Goal: Transaction & Acquisition: Purchase product/service

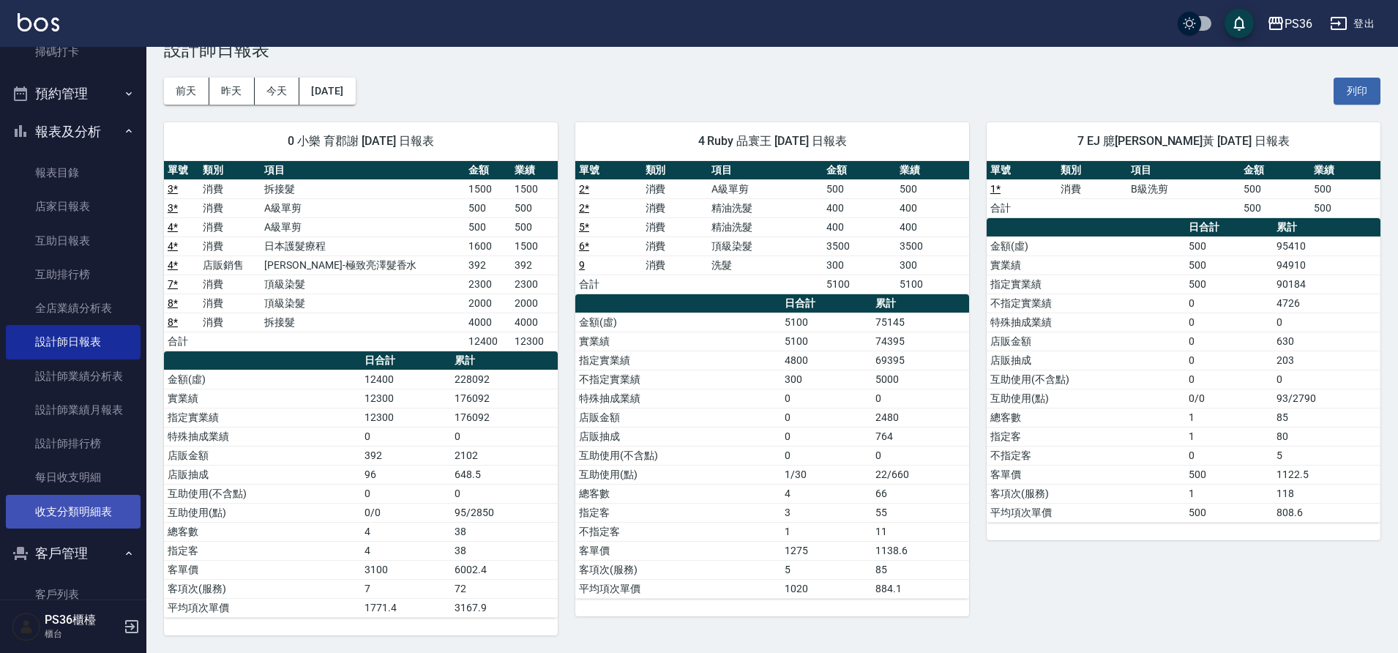
scroll to position [363, 0]
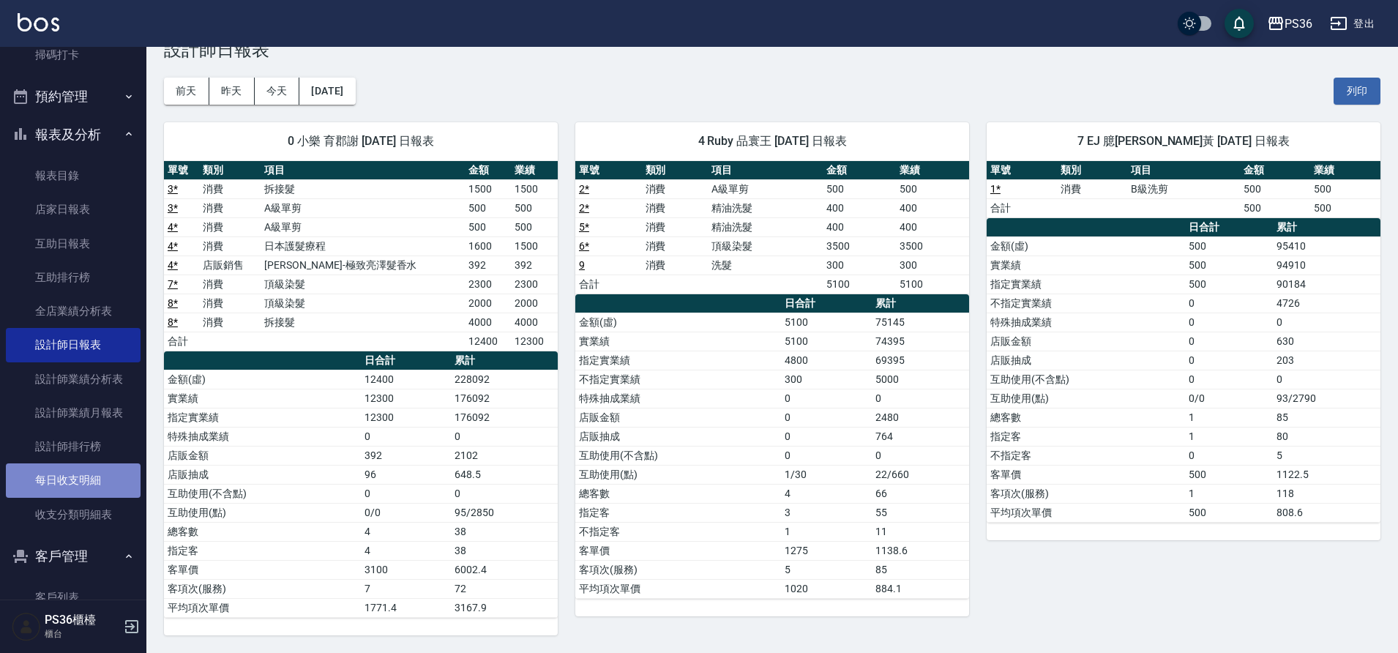
click at [83, 479] on link "每日收支明細" at bounding box center [73, 480] width 135 height 34
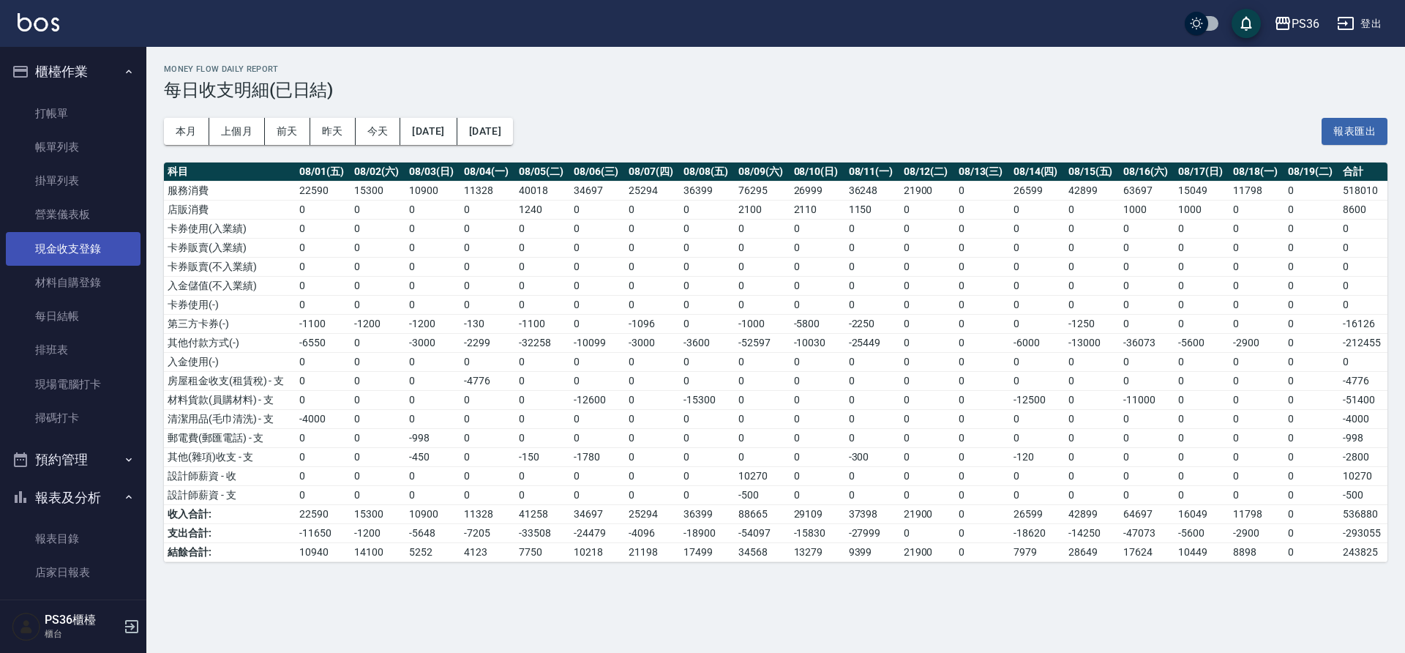
click at [92, 247] on link "現金收支登錄" at bounding box center [73, 249] width 135 height 34
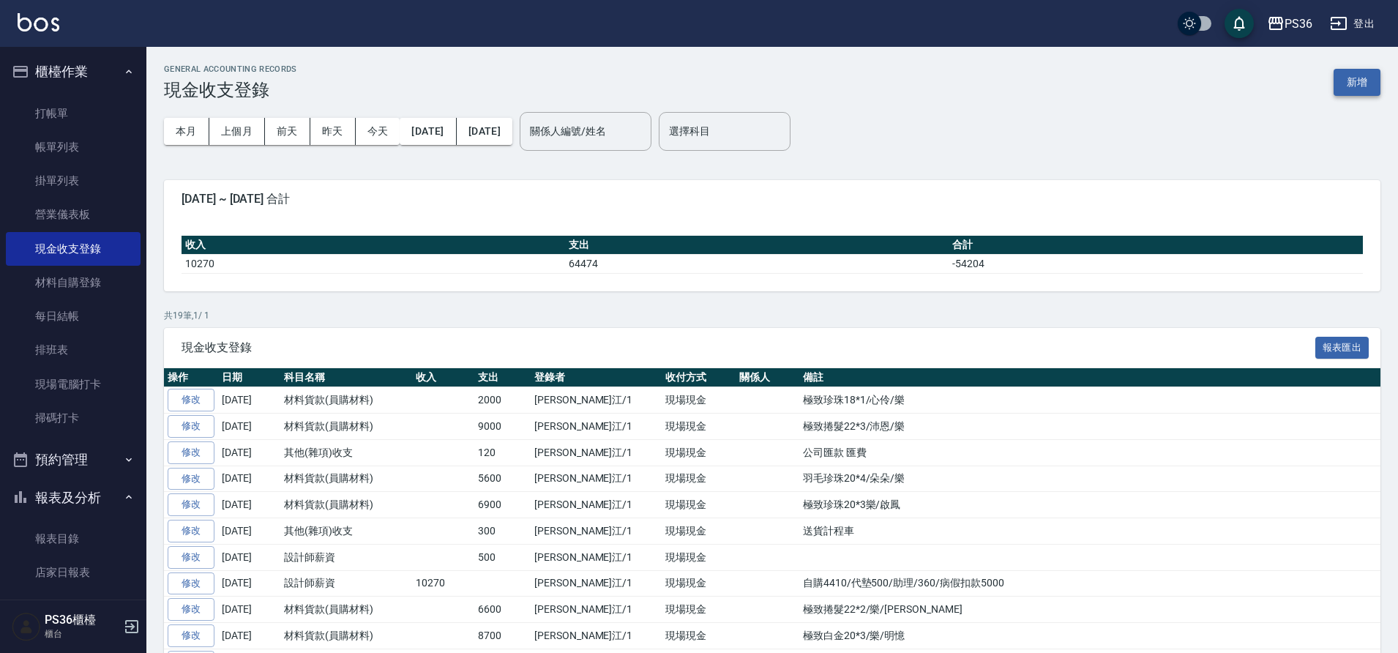
click at [1360, 77] on button "新增" at bounding box center [1357, 82] width 47 height 27
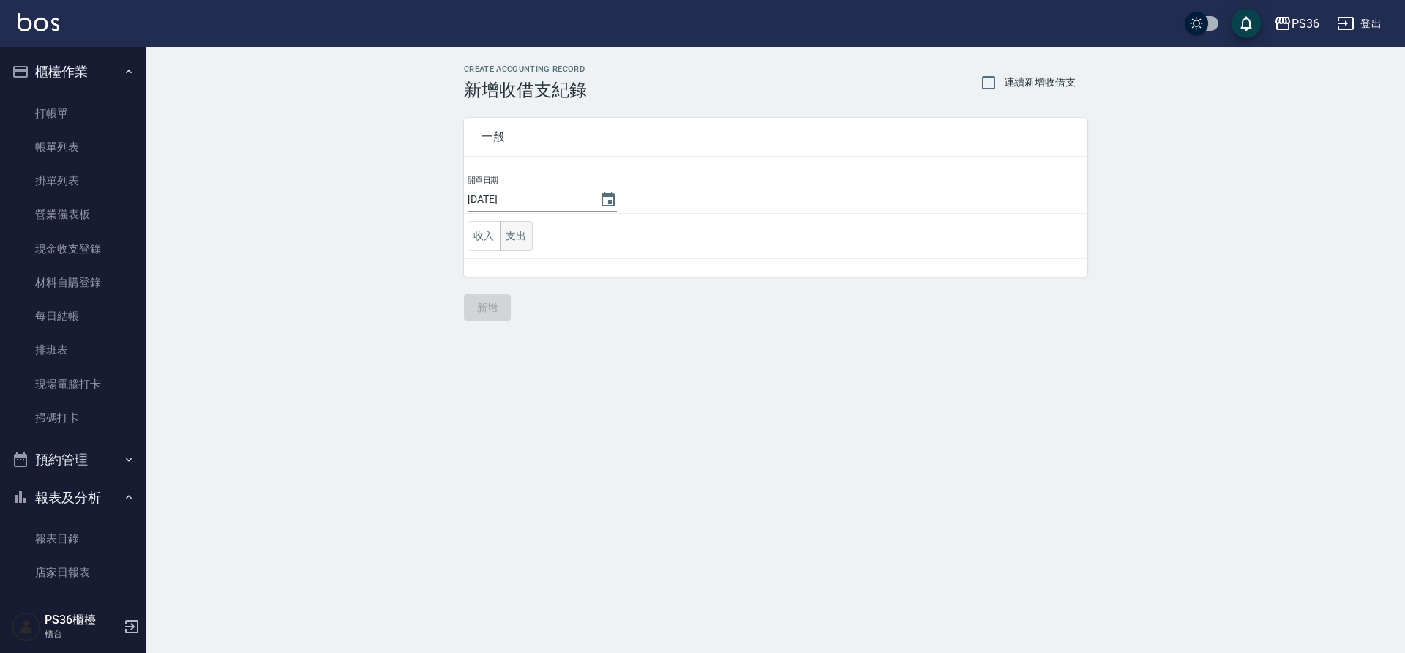
click at [511, 236] on button "支出" at bounding box center [516, 236] width 33 height 30
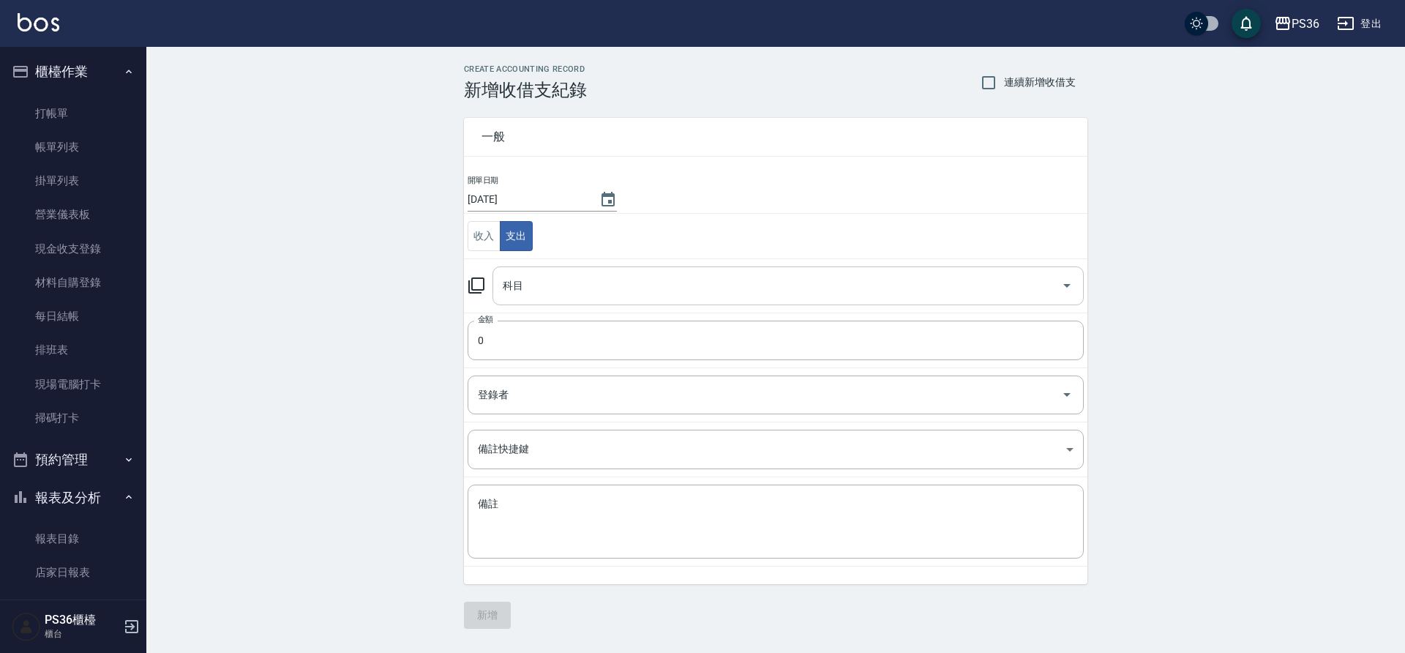
click at [541, 295] on input "科目" at bounding box center [777, 286] width 556 height 26
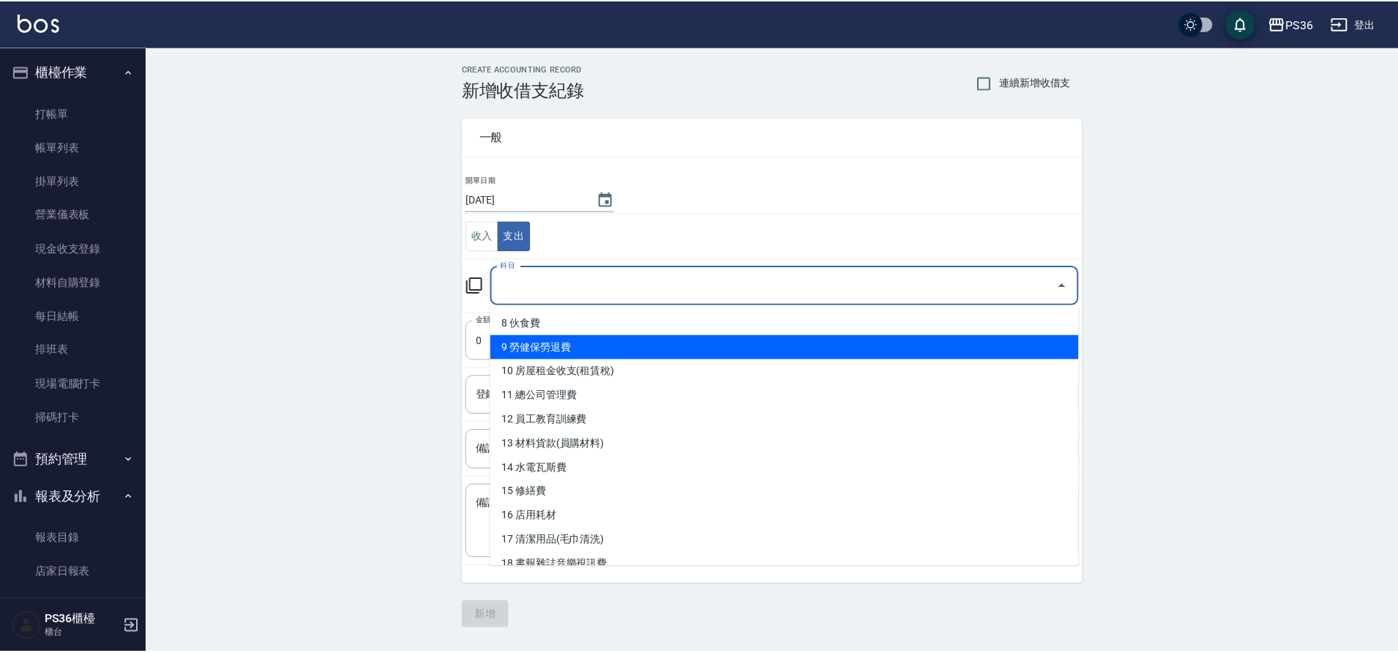
scroll to position [220, 0]
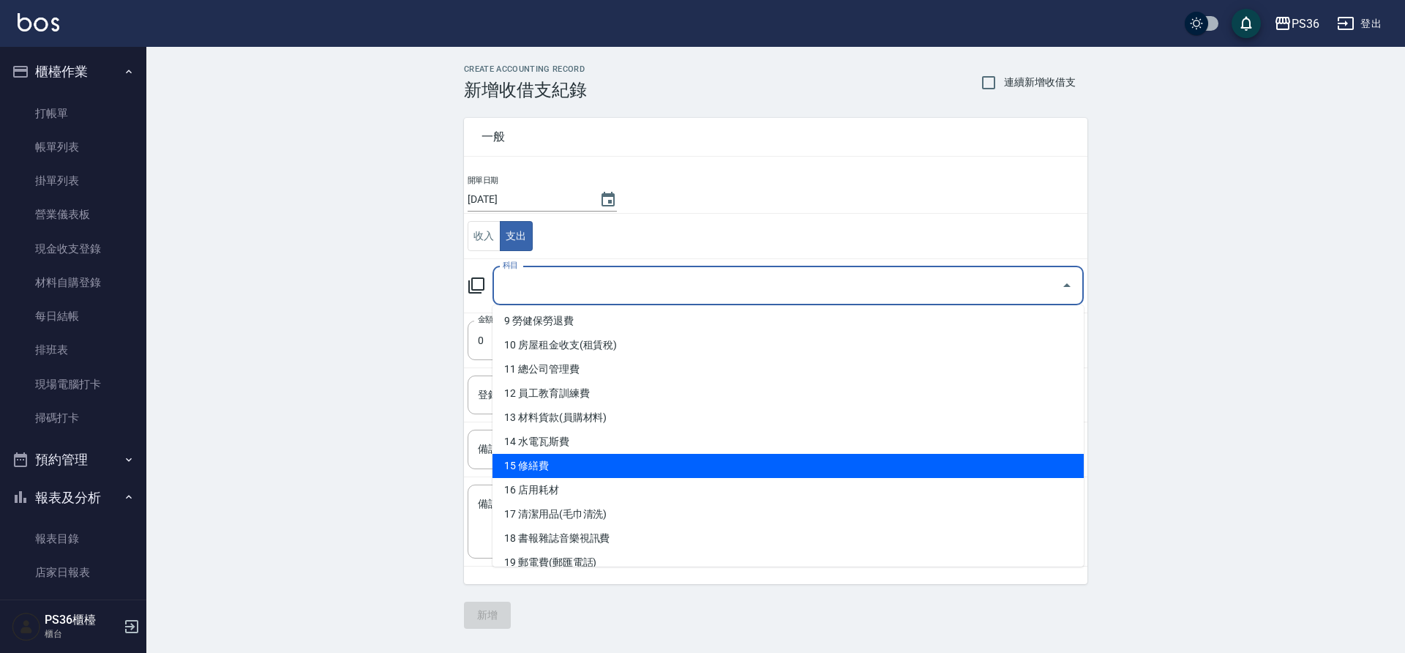
click at [646, 471] on li "15 修繕費" at bounding box center [788, 466] width 591 height 24
type input "15 修繕費"
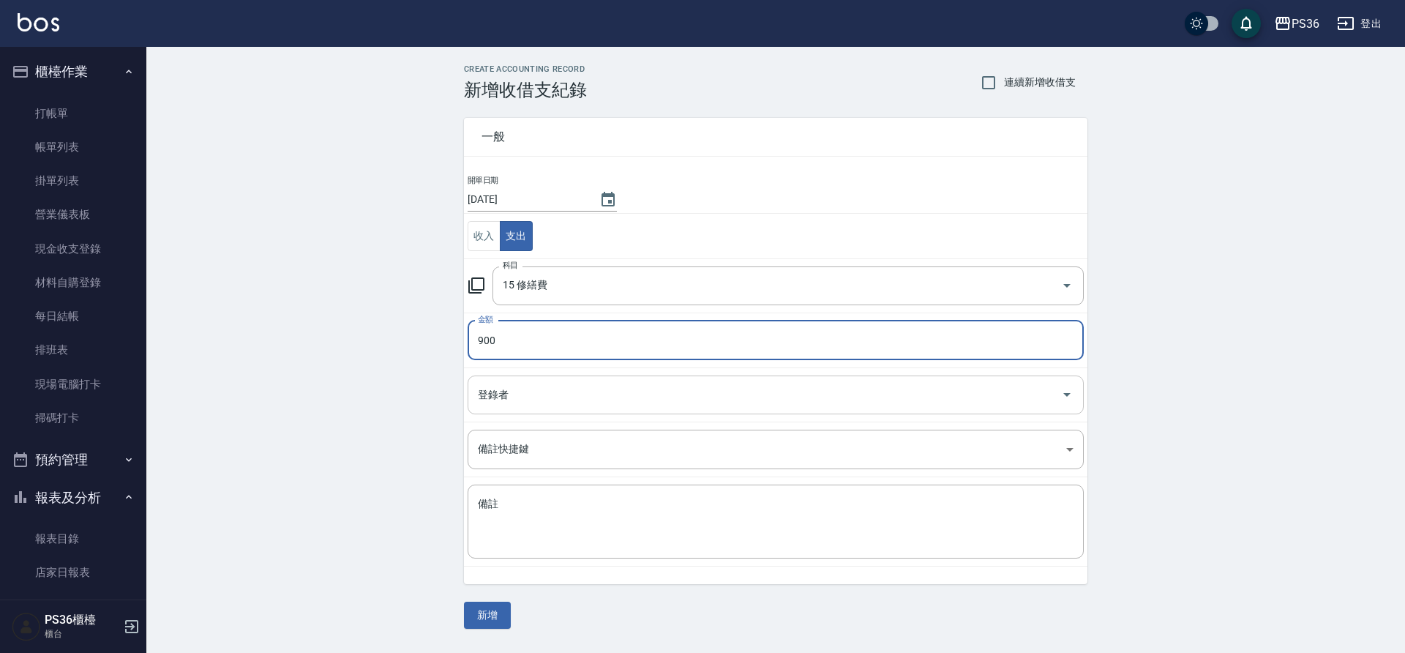
type input "900"
click at [608, 405] on input "登錄者" at bounding box center [764, 395] width 581 height 26
click at [714, 112] on div "一般 開單日期 [DATE] 收入 支出 科目 15 修繕費 科目 金額 900 金額 登錄者 登錄者 備註快捷鍵 ​ 備註快捷鍵 備註 x 備註" at bounding box center [766, 342] width 641 height 484
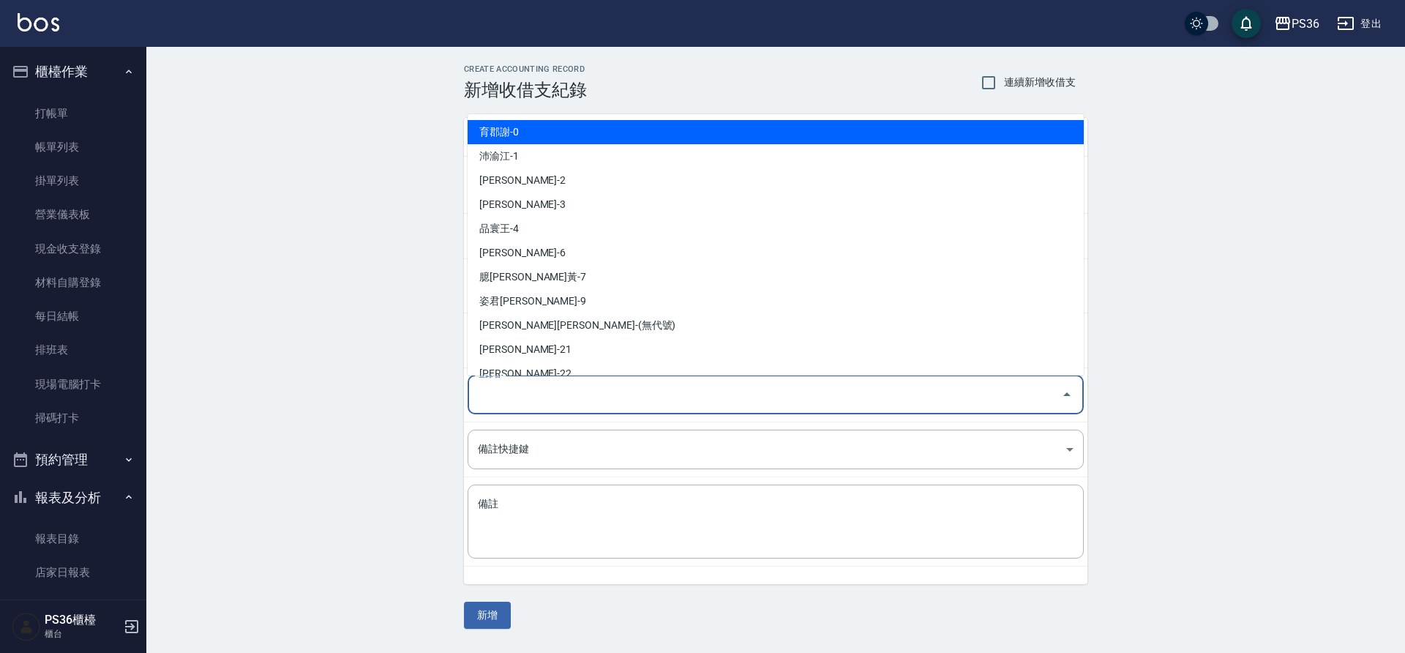
click at [634, 391] on input "登錄者" at bounding box center [764, 395] width 581 height 26
click at [610, 132] on li "育郡謝-0" at bounding box center [776, 132] width 616 height 24
type input "育郡謝-0"
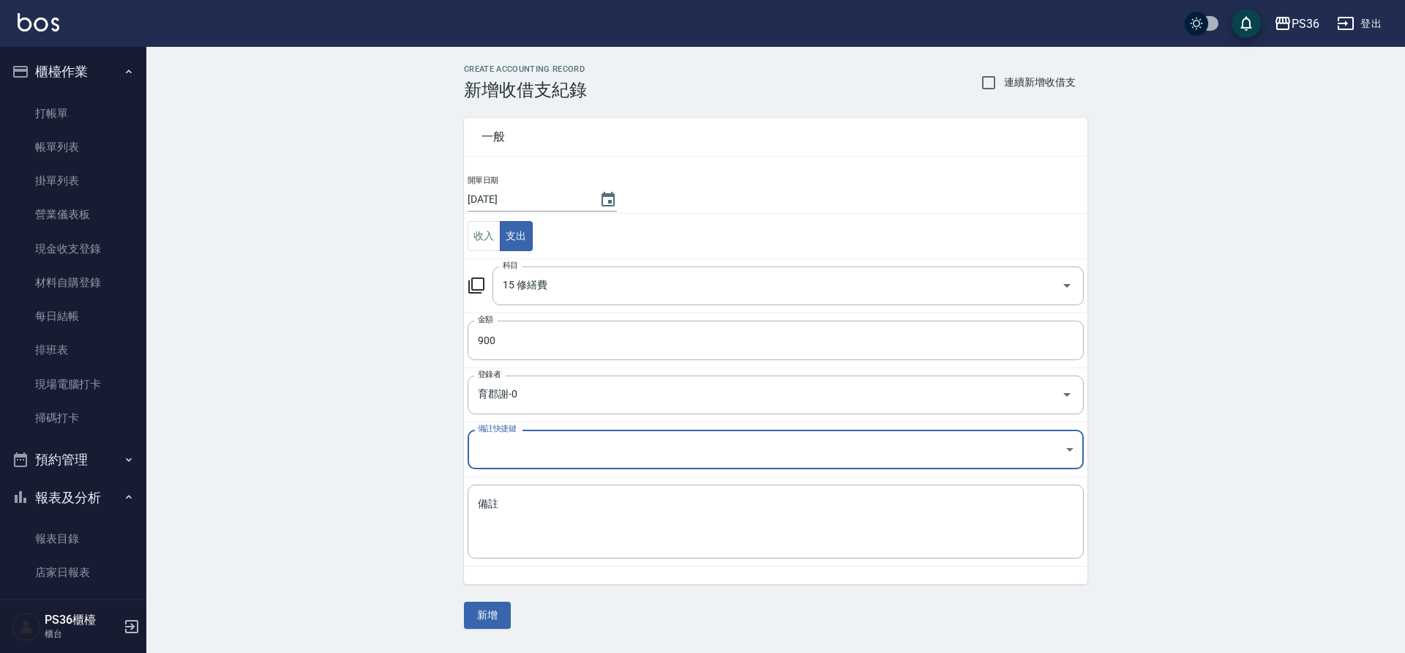
click at [523, 565] on td "備註 x 備註" at bounding box center [776, 521] width 624 height 89
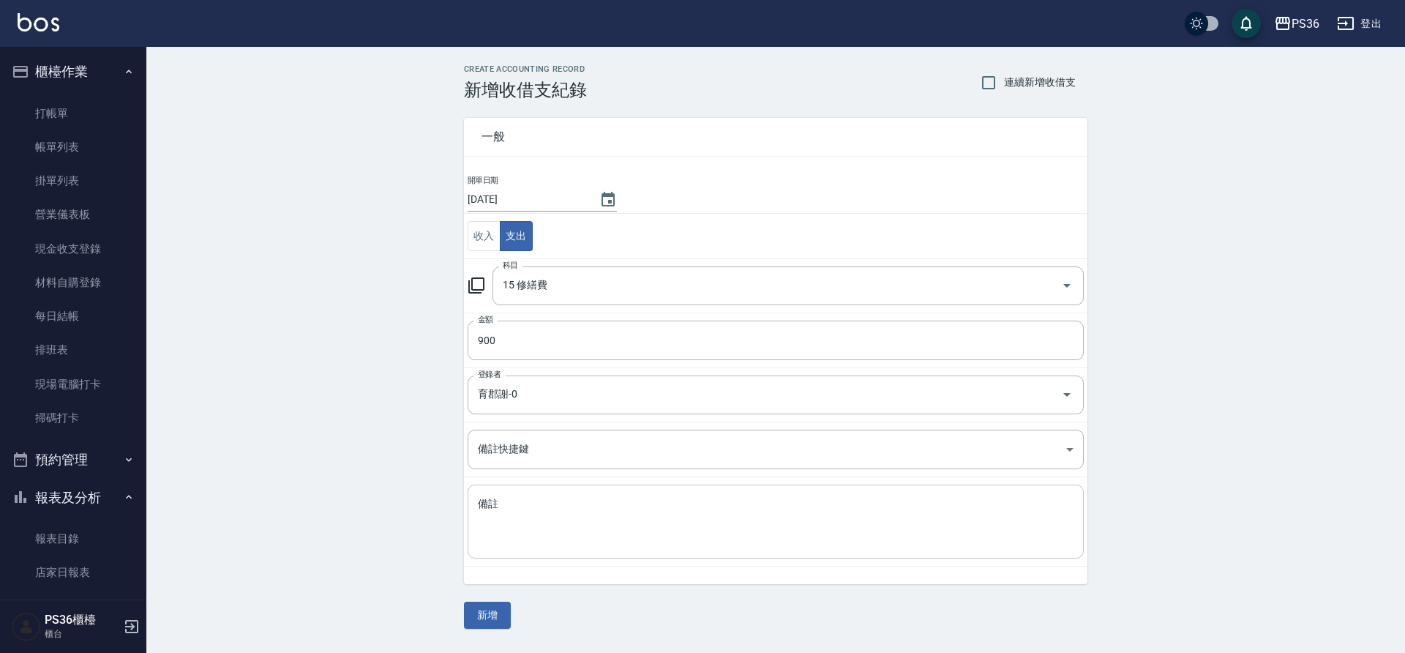
click at [523, 552] on div "x 備註" at bounding box center [776, 522] width 616 height 74
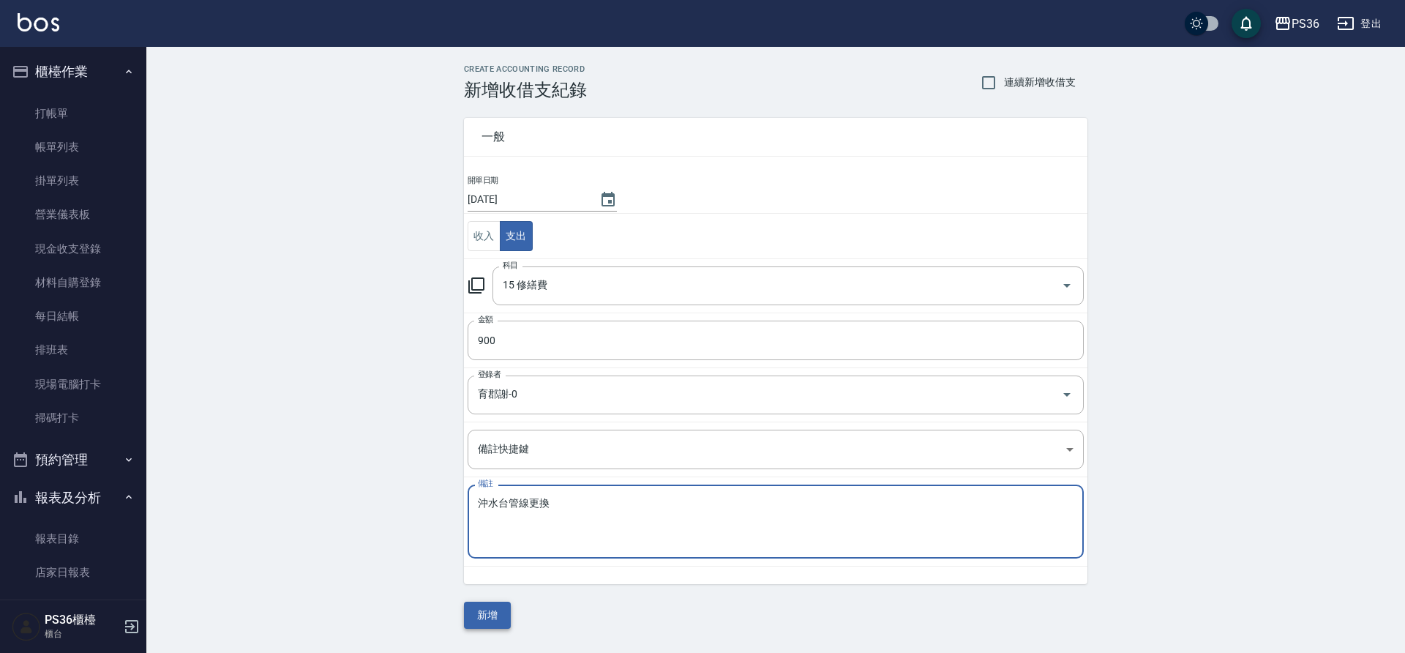
type textarea "沖水台管線更換"
click at [504, 612] on button "新增" at bounding box center [487, 615] width 47 height 27
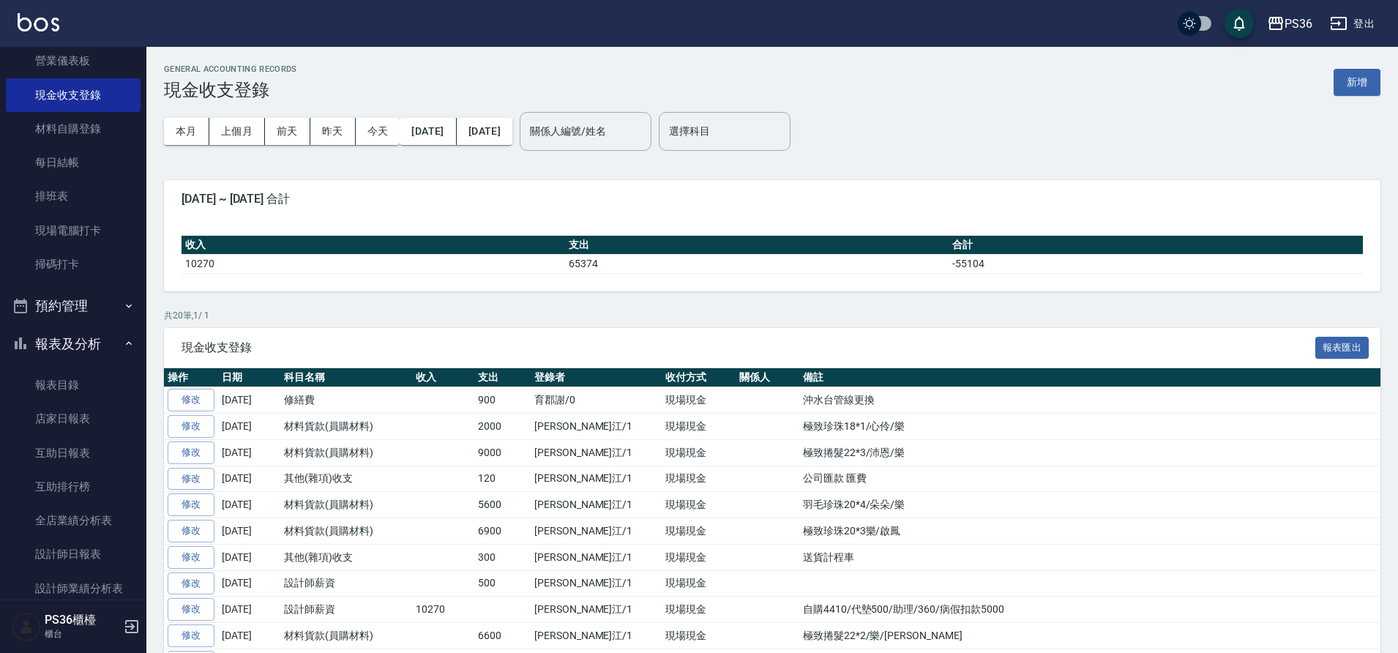
scroll to position [366, 0]
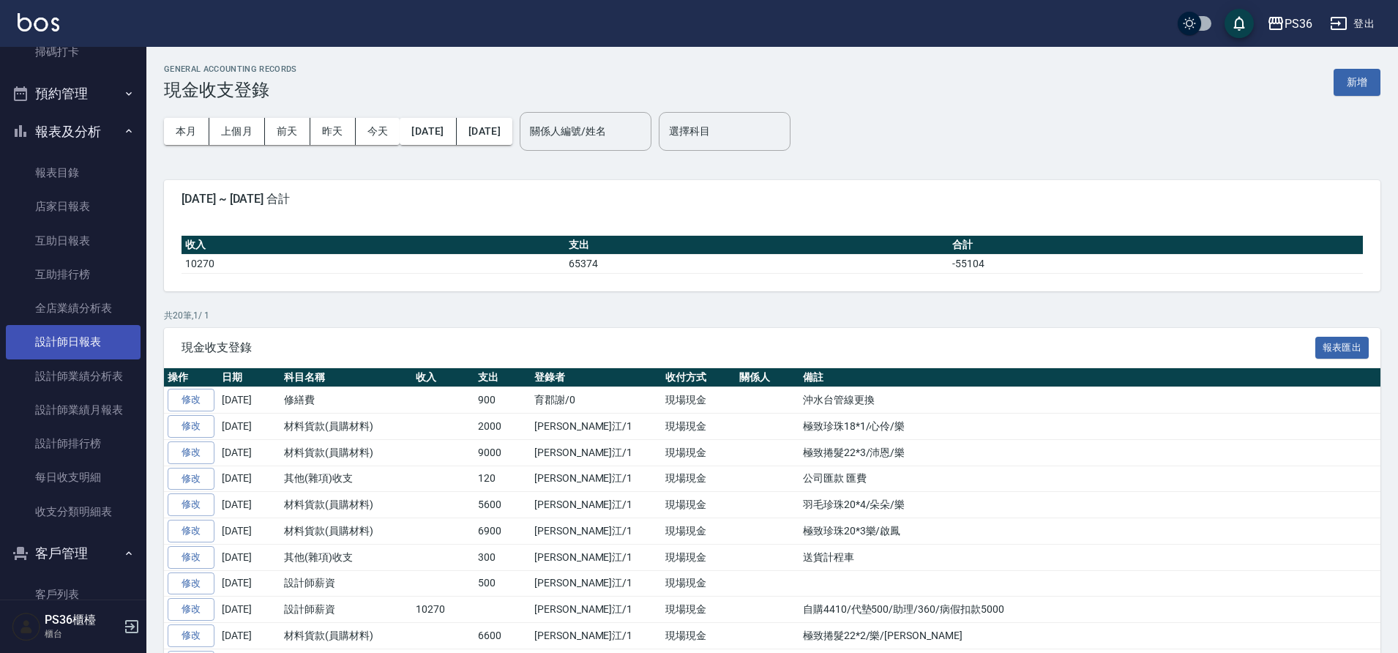
click at [102, 348] on link "設計師日報表" at bounding box center [73, 342] width 135 height 34
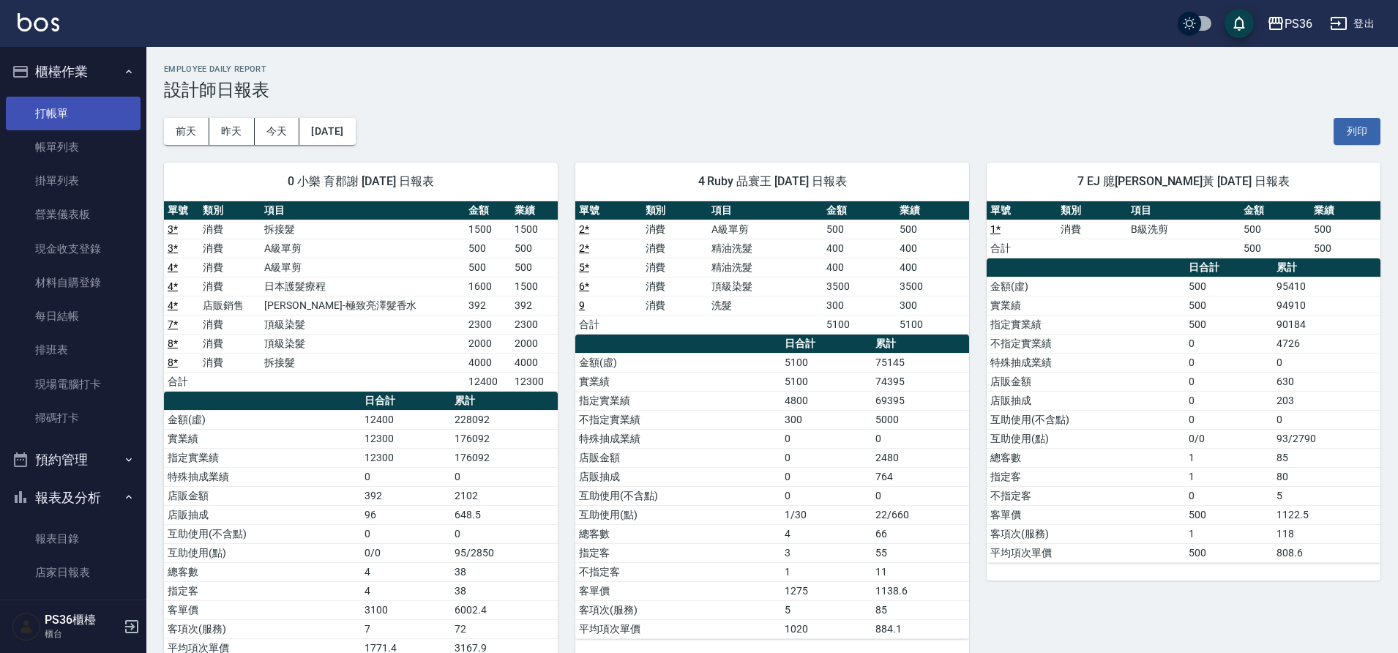
click at [81, 104] on link "打帳單" at bounding box center [73, 114] width 135 height 34
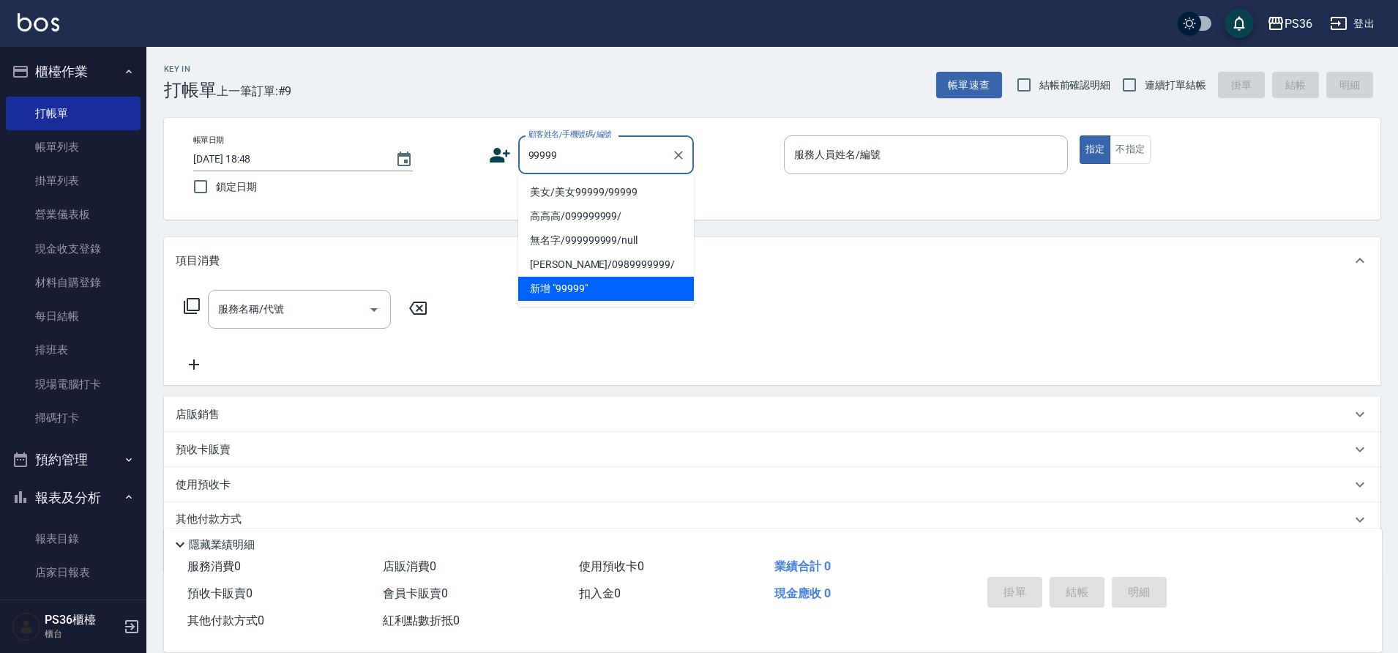
click at [564, 195] on li "美女/美女99999/99999" at bounding box center [606, 192] width 176 height 24
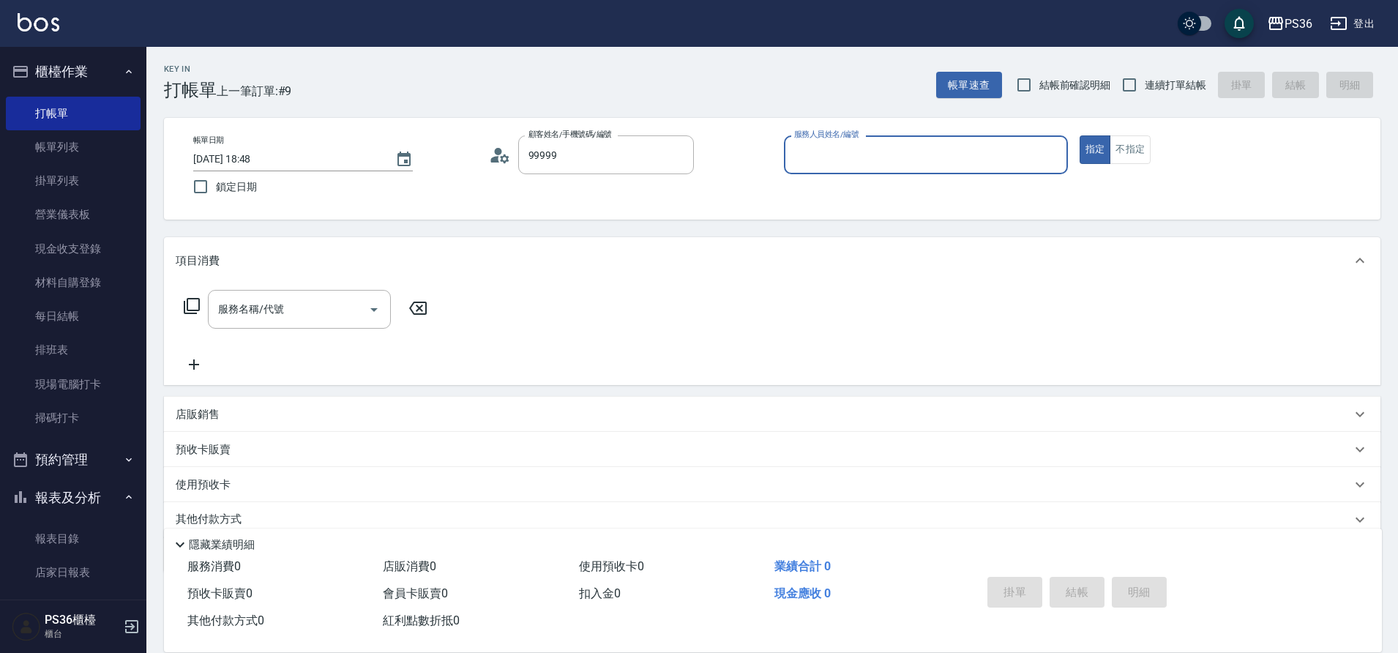
type input "美女/美女99999/99999"
type input "7"
type button "true"
type input "EJ-7"
click at [1122, 135] on button "不指定" at bounding box center [1130, 149] width 41 height 29
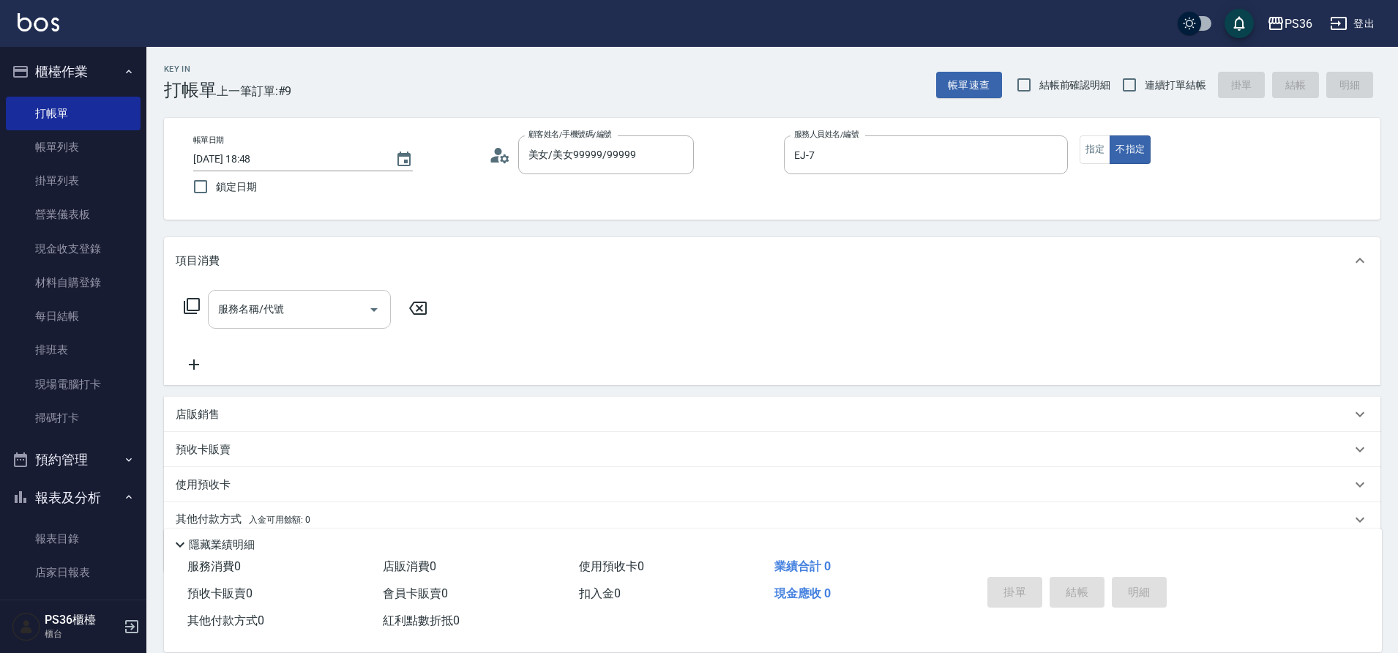
click at [242, 299] on input "服務名稱/代號" at bounding box center [288, 309] width 148 height 26
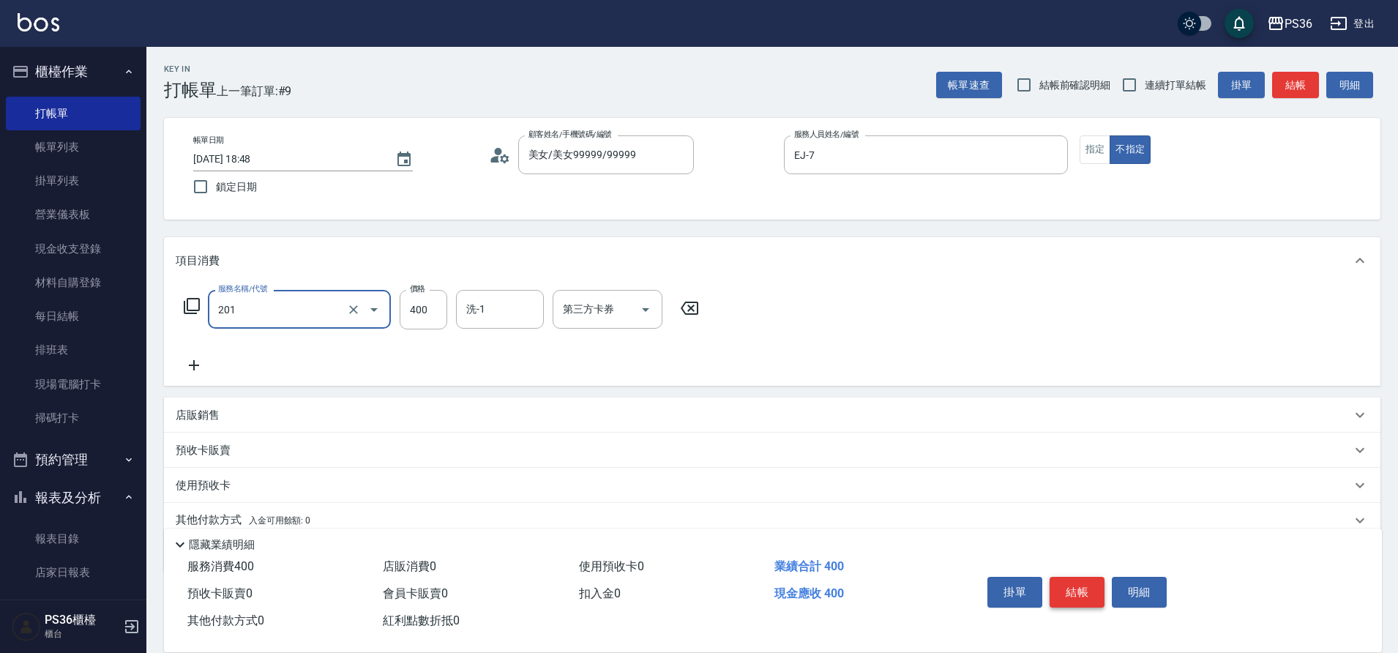
type input "C級洗剪(201)"
click at [1075, 578] on button "結帳" at bounding box center [1077, 592] width 55 height 31
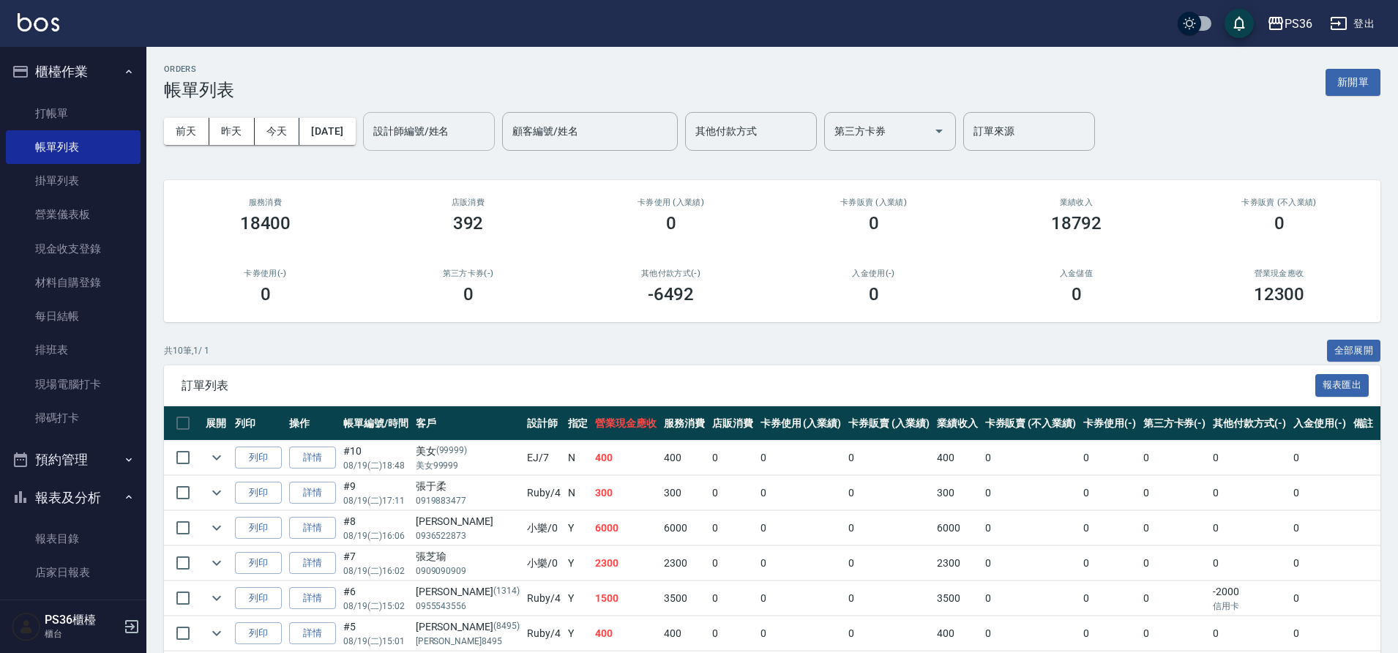
click at [445, 130] on input "設計師編號/姓名" at bounding box center [429, 132] width 119 height 26
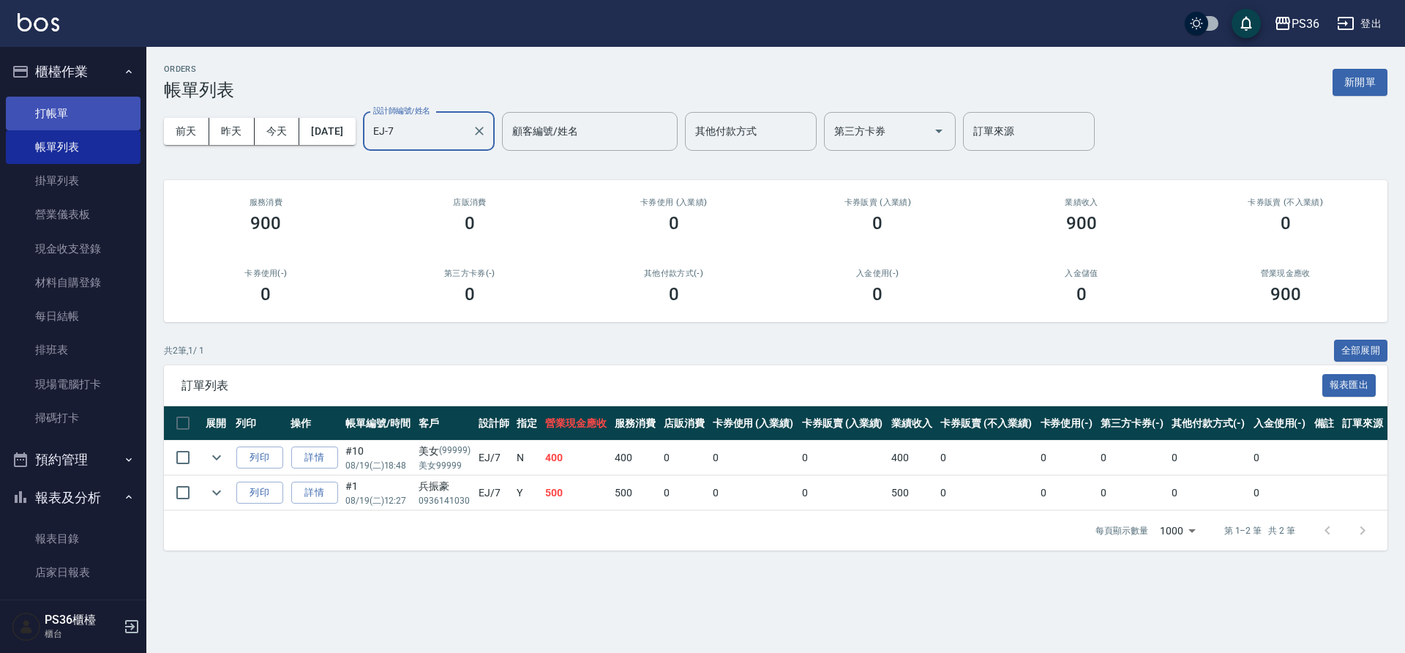
type input "EJ-7"
click at [87, 113] on link "打帳單" at bounding box center [73, 114] width 135 height 34
